Goal: Find specific page/section

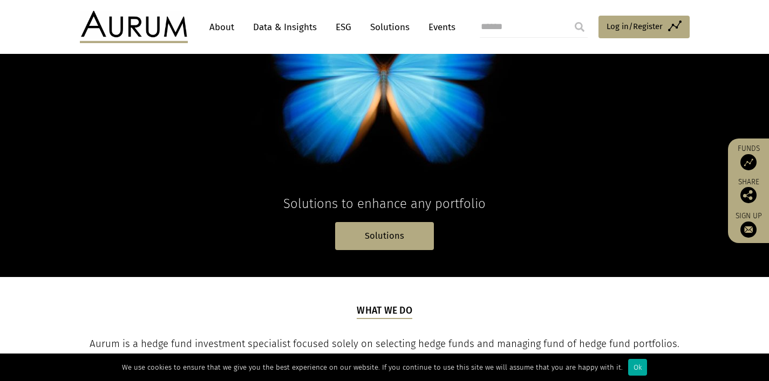
scroll to position [162, 0]
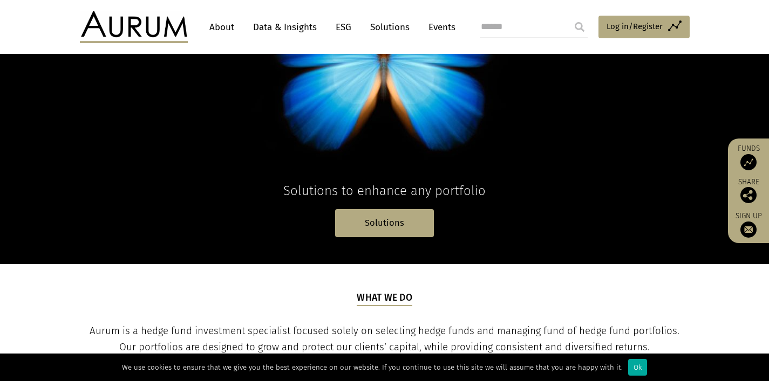
click at [222, 25] on link "About" at bounding box center [222, 27] width 36 height 20
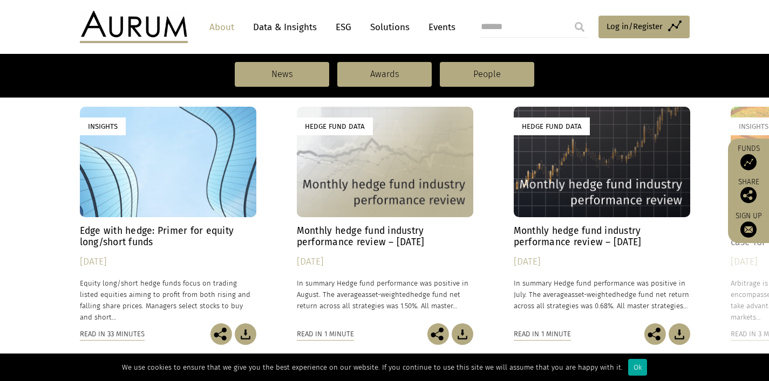
scroll to position [755, 0]
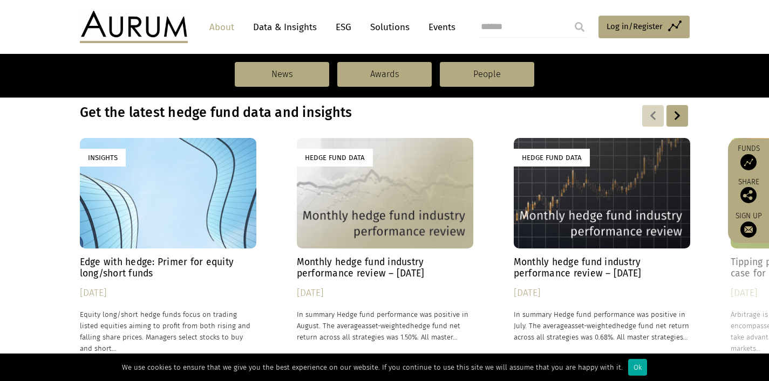
click at [448, 79] on link "People" at bounding box center [487, 74] width 94 height 25
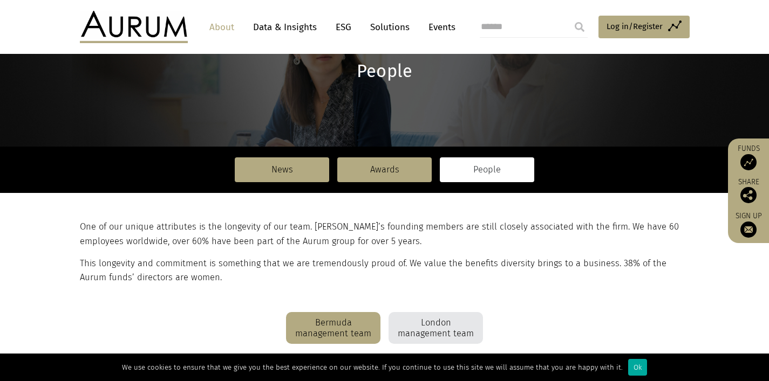
scroll to position [101, 0]
